Goal: Task Accomplishment & Management: Complete application form

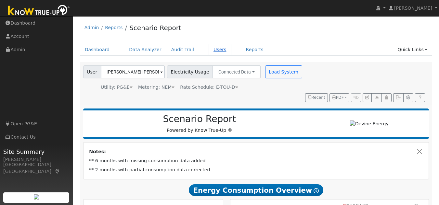
click at [210, 52] on link "Users" at bounding box center [219, 50] width 23 height 12
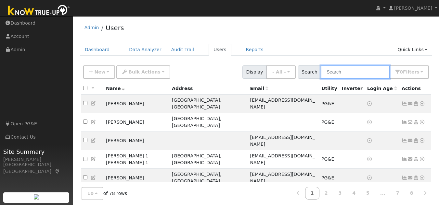
click at [345, 71] on input "text" at bounding box center [354, 72] width 69 height 13
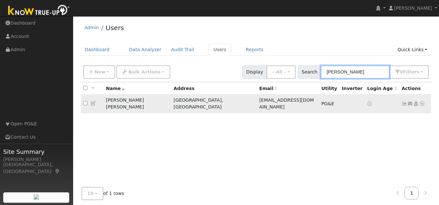
type input "roxann"
click at [424, 103] on icon at bounding box center [422, 104] width 6 height 5
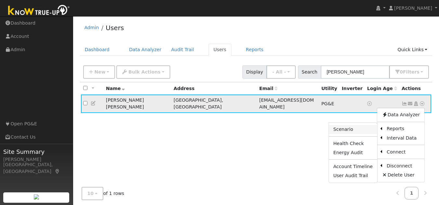
click at [347, 128] on link "Scenario" at bounding box center [353, 129] width 48 height 9
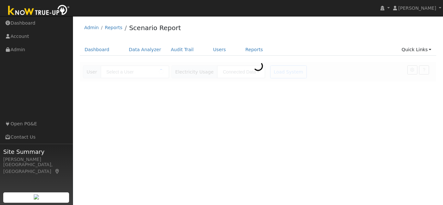
type input "[PERSON_NAME] [PERSON_NAME]"
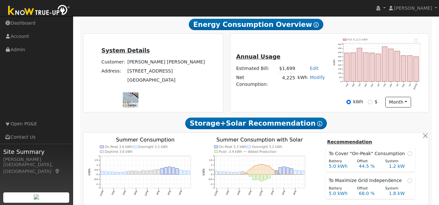
scroll to position [128, 0]
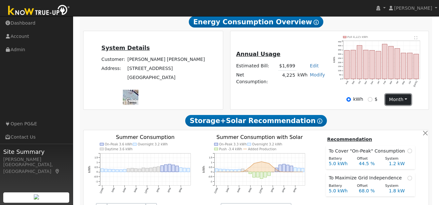
click at [400, 94] on button "month" at bounding box center [398, 99] width 26 height 11
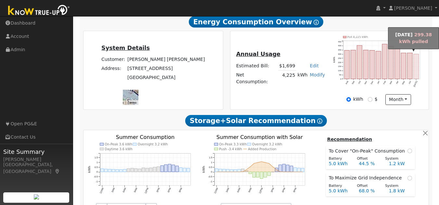
click at [418, 54] on rect "onclick=""" at bounding box center [415, 66] width 5 height 25
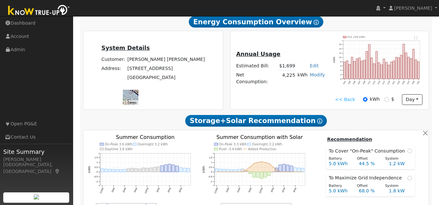
click at [417, 36] on text "" at bounding box center [415, 37] width 3 height 3
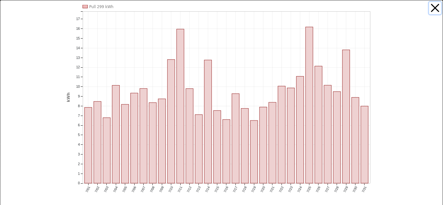
click at [434, 10] on button "button" at bounding box center [435, 8] width 12 height 12
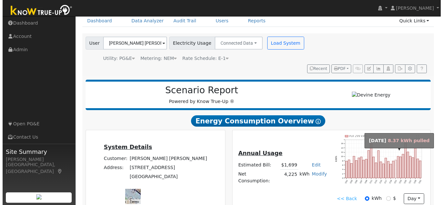
scroll to position [65, 0]
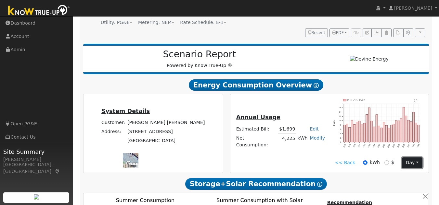
click at [412, 158] on button "day" at bounding box center [412, 163] width 20 height 11
click at [389, 190] on link "Month" at bounding box center [399, 194] width 45 height 9
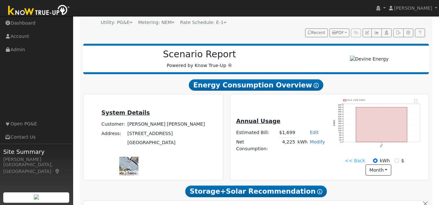
click at [413, 127] on icon "Pull 299 kWh 7/01 0 20 40 60 80 100 120 140 160 180 200 220 240 260 280 300 320…" at bounding box center [378, 128] width 91 height 58
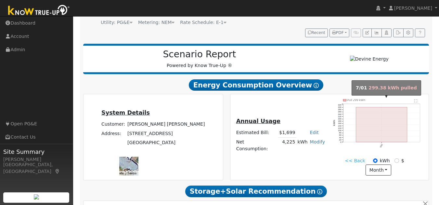
click at [401, 131] on rect "onclick=""" at bounding box center [380, 124] width 51 height 35
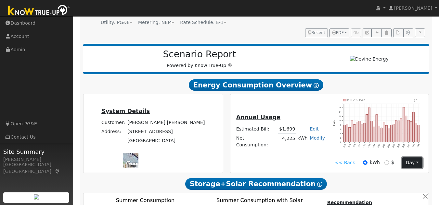
click at [413, 158] on button "day" at bounding box center [412, 163] width 20 height 11
click at [393, 190] on link "Month" at bounding box center [399, 194] width 45 height 9
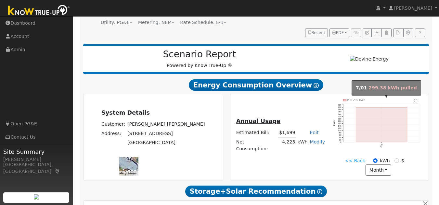
click at [391, 116] on rect "onclick=""" at bounding box center [380, 124] width 51 height 35
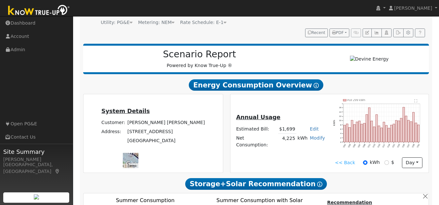
click at [349, 160] on link "<< Back" at bounding box center [345, 163] width 20 height 7
click at [403, 158] on button "day" at bounding box center [412, 163] width 20 height 11
click at [386, 190] on link "Month" at bounding box center [399, 194] width 45 height 9
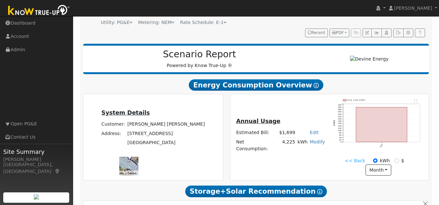
click at [345, 158] on link "<< Back" at bounding box center [354, 161] width 20 height 7
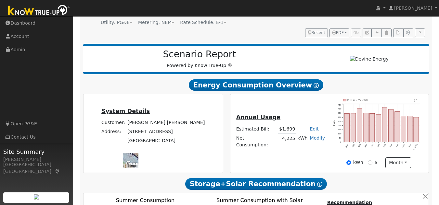
click at [416, 99] on text "" at bounding box center [415, 100] width 3 height 3
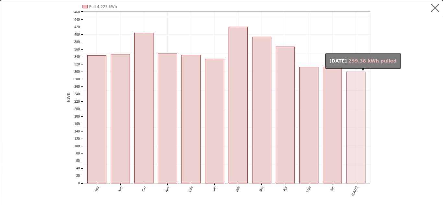
click at [355, 121] on rect "onclick=""" at bounding box center [356, 128] width 19 height 112
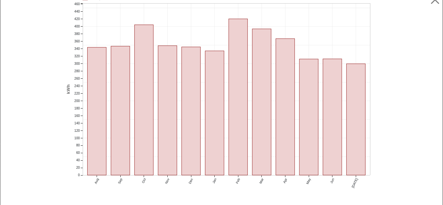
scroll to position [10, 0]
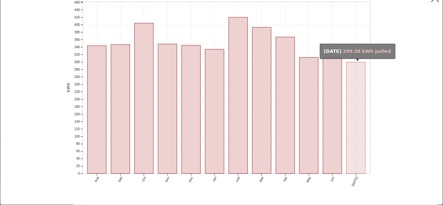
click at [349, 102] on rect "onclick=""" at bounding box center [356, 118] width 19 height 112
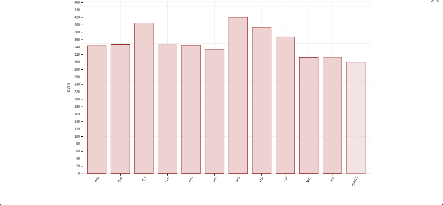
click at [361, 73] on rect "onclick=""" at bounding box center [356, 118] width 19 height 112
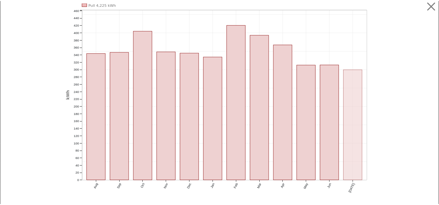
scroll to position [0, 0]
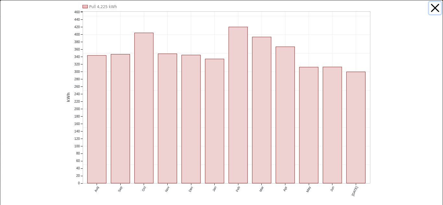
click at [434, 10] on button "button" at bounding box center [435, 8] width 12 height 12
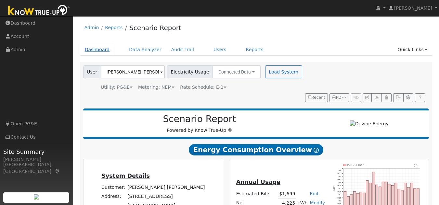
click at [104, 50] on link "Dashboard" at bounding box center [97, 50] width 35 height 12
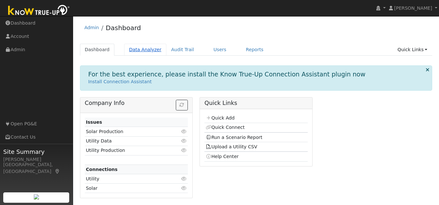
click at [147, 52] on link "Data Analyzer" at bounding box center [145, 50] width 42 height 12
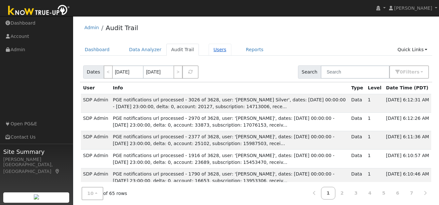
click at [208, 48] on link "Users" at bounding box center [219, 50] width 23 height 12
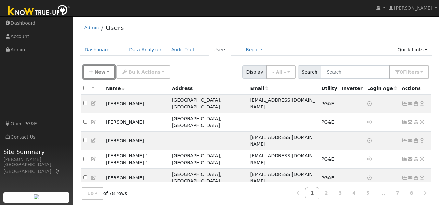
click at [110, 72] on button "New" at bounding box center [99, 72] width 32 height 13
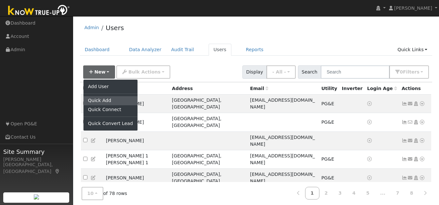
click at [107, 101] on link "Quick Add" at bounding box center [110, 100] width 54 height 9
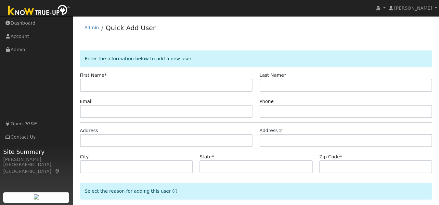
click at [137, 86] on input "text" at bounding box center [166, 85] width 173 height 13
type input "Roxanne"
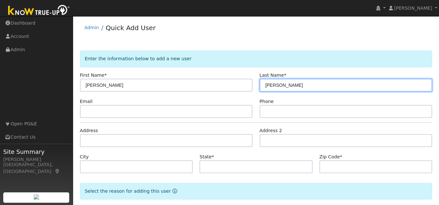
type input "Chambers"
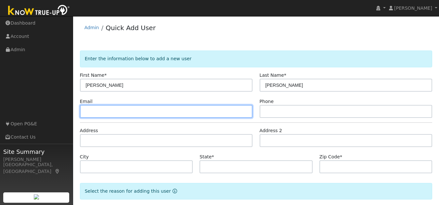
click at [119, 108] on input "text" at bounding box center [166, 111] width 173 height 13
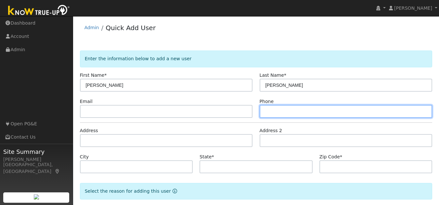
click at [356, 113] on input "text" at bounding box center [345, 111] width 173 height 13
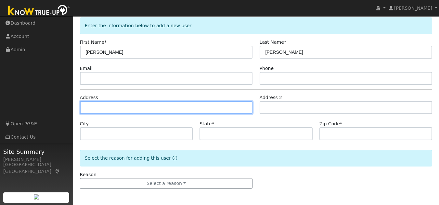
click at [139, 109] on input "text" at bounding box center [166, 107] width 173 height 13
type input "[STREET_ADDRESS]"
type input "Oakland"
type input "CA"
type input "94605"
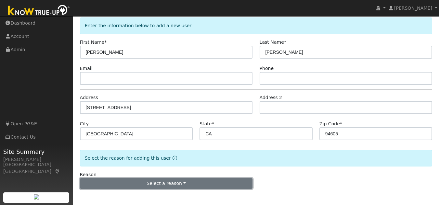
click at [220, 186] on button "Select a reason" at bounding box center [166, 184] width 173 height 11
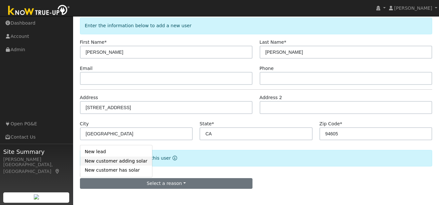
click at [136, 161] on link "New customer adding solar" at bounding box center [116, 161] width 72 height 9
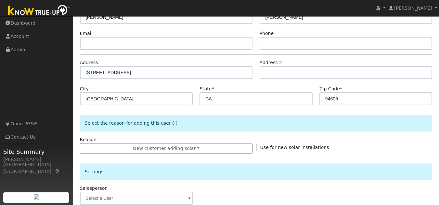
scroll to position [131, 0]
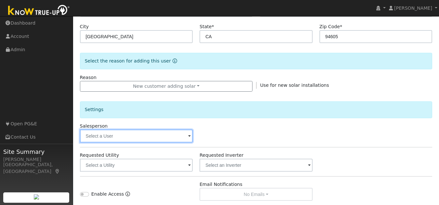
click at [114, 137] on input "text" at bounding box center [136, 136] width 113 height 13
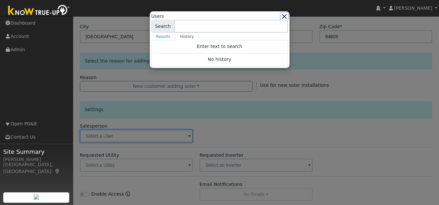
click at [286, 16] on button "button" at bounding box center [283, 16] width 7 height 7
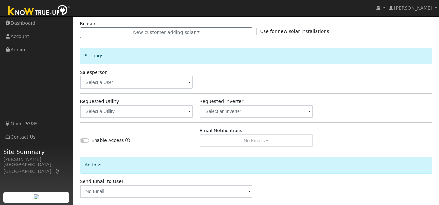
scroll to position [195, 0]
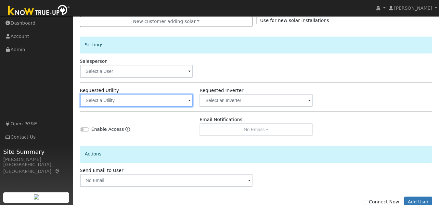
click at [149, 96] on input "text" at bounding box center [136, 100] width 113 height 13
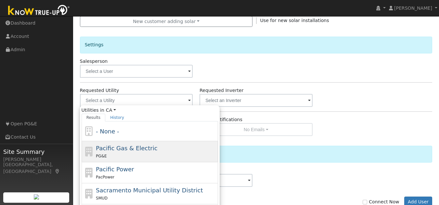
click at [136, 155] on div "PG&E" at bounding box center [156, 156] width 120 height 7
type input "Pacific Gas & Electric"
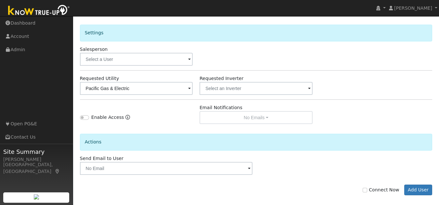
scroll to position [214, 0]
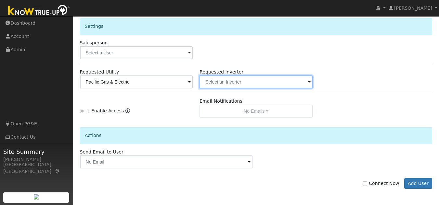
click at [193, 81] on input "text" at bounding box center [136, 82] width 113 height 13
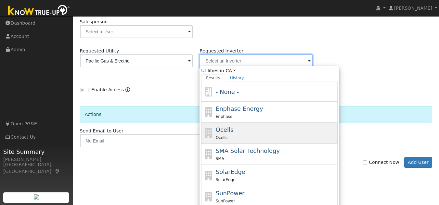
scroll to position [246, 0]
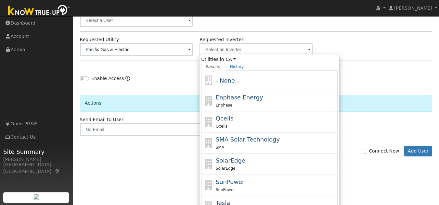
click at [180, 85] on div "Enable Access" at bounding box center [136, 76] width 120 height 20
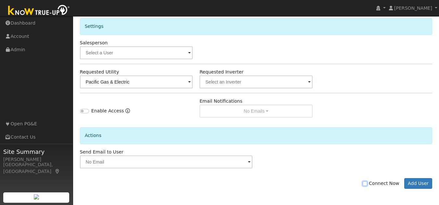
click at [367, 186] on input "Connect Now" at bounding box center [364, 184] width 5 height 5
checkbox input "true"
click at [416, 183] on button "Add User" at bounding box center [418, 184] width 28 height 11
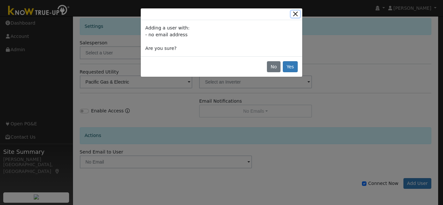
click at [295, 14] on button "Close" at bounding box center [295, 14] width 9 height 7
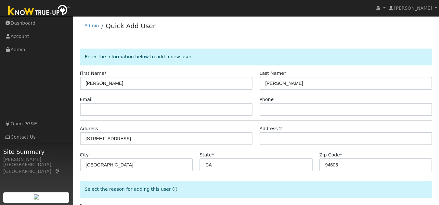
scroll to position [0, 0]
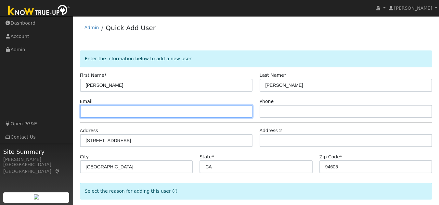
click at [128, 110] on input "text" at bounding box center [166, 111] width 173 height 13
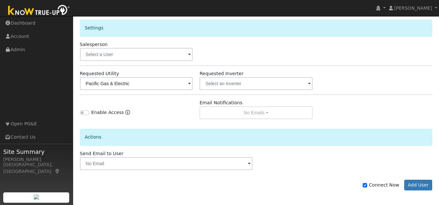
scroll to position [214, 0]
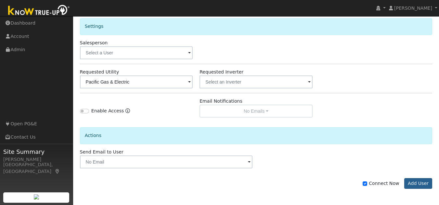
type input "roxann4031@gmail.com"
click at [416, 187] on button "Add User" at bounding box center [418, 184] width 28 height 11
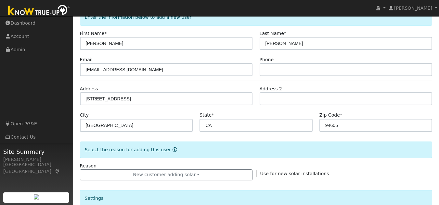
scroll to position [65, 0]
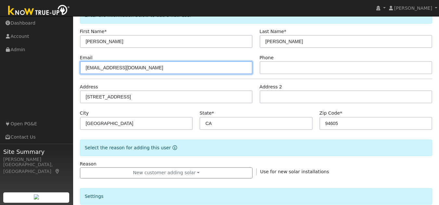
drag, startPoint x: 139, startPoint y: 68, endPoint x: 76, endPoint y: 78, distance: 63.7
click at [76, 79] on div "User Profile First name Last name Email Email Notifications No Emails No Emails…" at bounding box center [256, 163] width 366 height 425
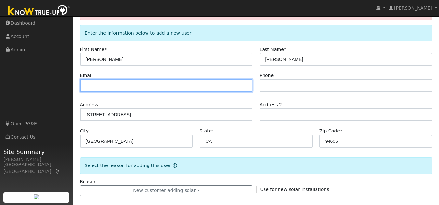
scroll to position [0, 0]
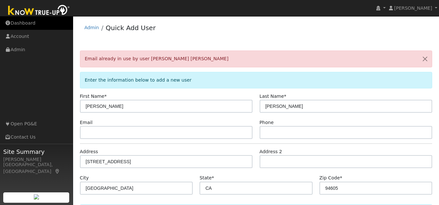
click at [29, 24] on link "Dashboard" at bounding box center [36, 23] width 73 height 13
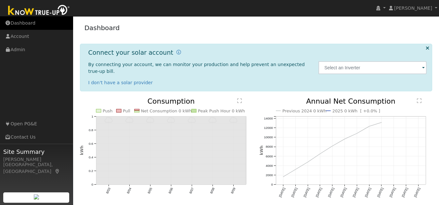
click at [32, 22] on link "Dashboard" at bounding box center [36, 23] width 73 height 13
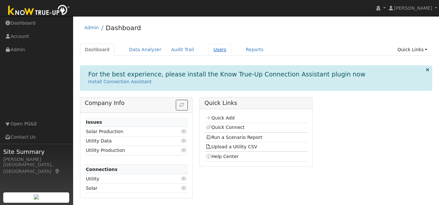
click at [215, 49] on link "Users" at bounding box center [219, 50] width 23 height 12
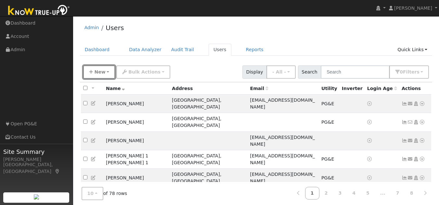
click at [108, 75] on button "New" at bounding box center [99, 72] width 32 height 13
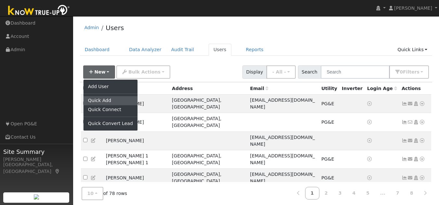
click at [99, 100] on link "Quick Add" at bounding box center [110, 100] width 54 height 9
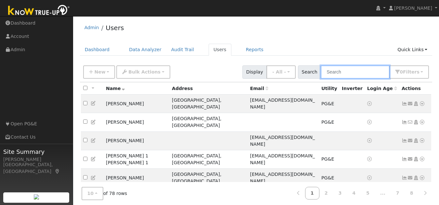
paste input "[EMAIL_ADDRESS][DOMAIN_NAME]"
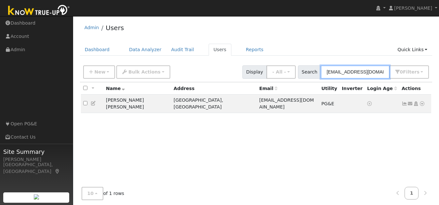
type input "[EMAIL_ADDRESS][DOMAIN_NAME]"
click at [420, 102] on icon at bounding box center [422, 104] width 6 height 5
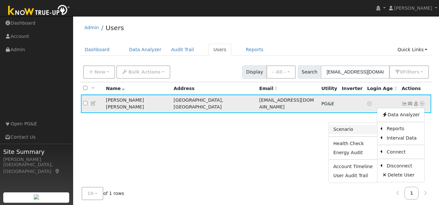
click at [346, 127] on link "Scenario" at bounding box center [353, 129] width 48 height 9
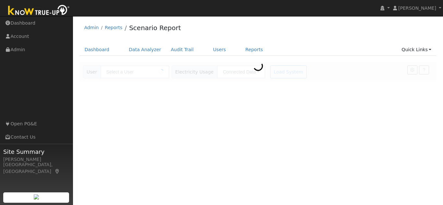
type input "[PERSON_NAME] [PERSON_NAME]"
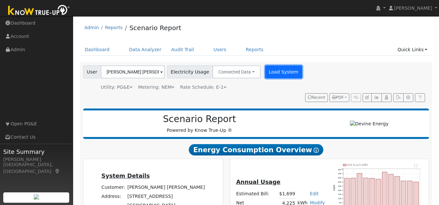
click at [270, 70] on button "Load System" at bounding box center [283, 72] width 37 height 13
